Goal: Navigation & Orientation: Find specific page/section

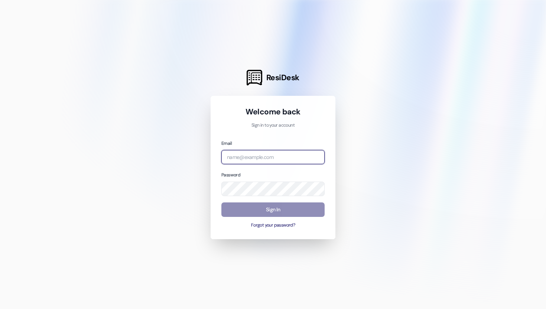
type input "[EMAIL_ADDRESS][PERSON_NAME][DOMAIN_NAME]"
click at [283, 208] on button "Sign In" at bounding box center [272, 209] width 103 height 14
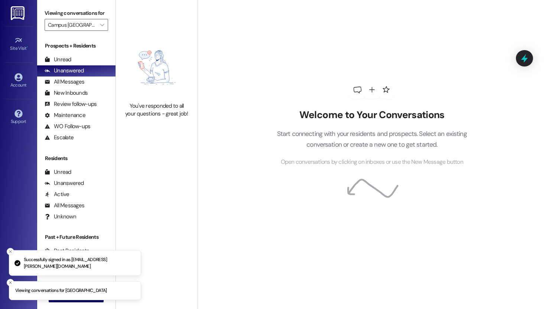
click at [9, 254] on icon "Close toast" at bounding box center [10, 252] width 4 height 4
click at [9, 281] on line "Close toast" at bounding box center [10, 282] width 2 height 2
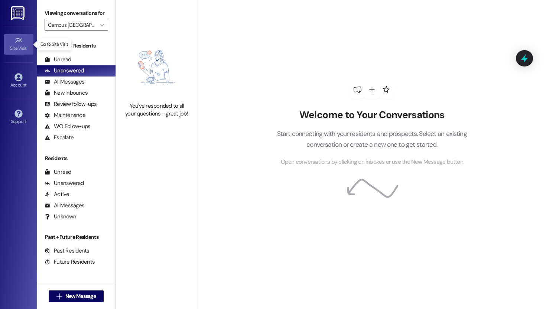
click at [20, 40] on icon at bounding box center [18, 40] width 7 height 4
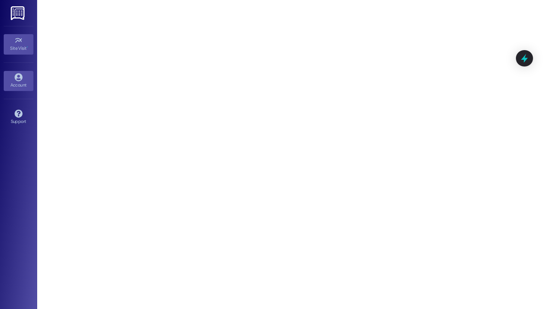
click at [26, 84] on div "Account" at bounding box center [18, 84] width 37 height 7
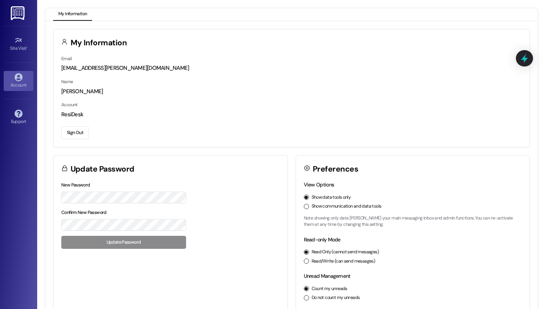
click at [14, 11] on img at bounding box center [18, 13] width 15 height 14
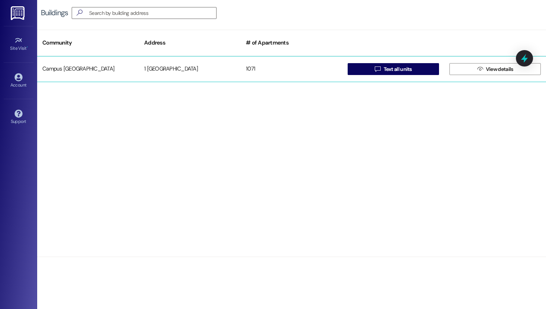
click at [188, 74] on div "1 [GEOGRAPHIC_DATA]" at bounding box center [190, 69] width 102 height 15
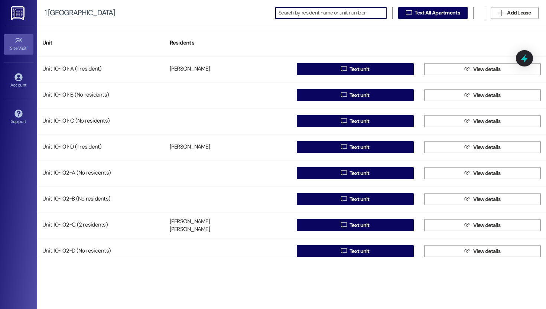
click at [9, 51] on div "Site Visit •" at bounding box center [18, 48] width 37 height 7
